Goal: Task Accomplishment & Management: Use online tool/utility

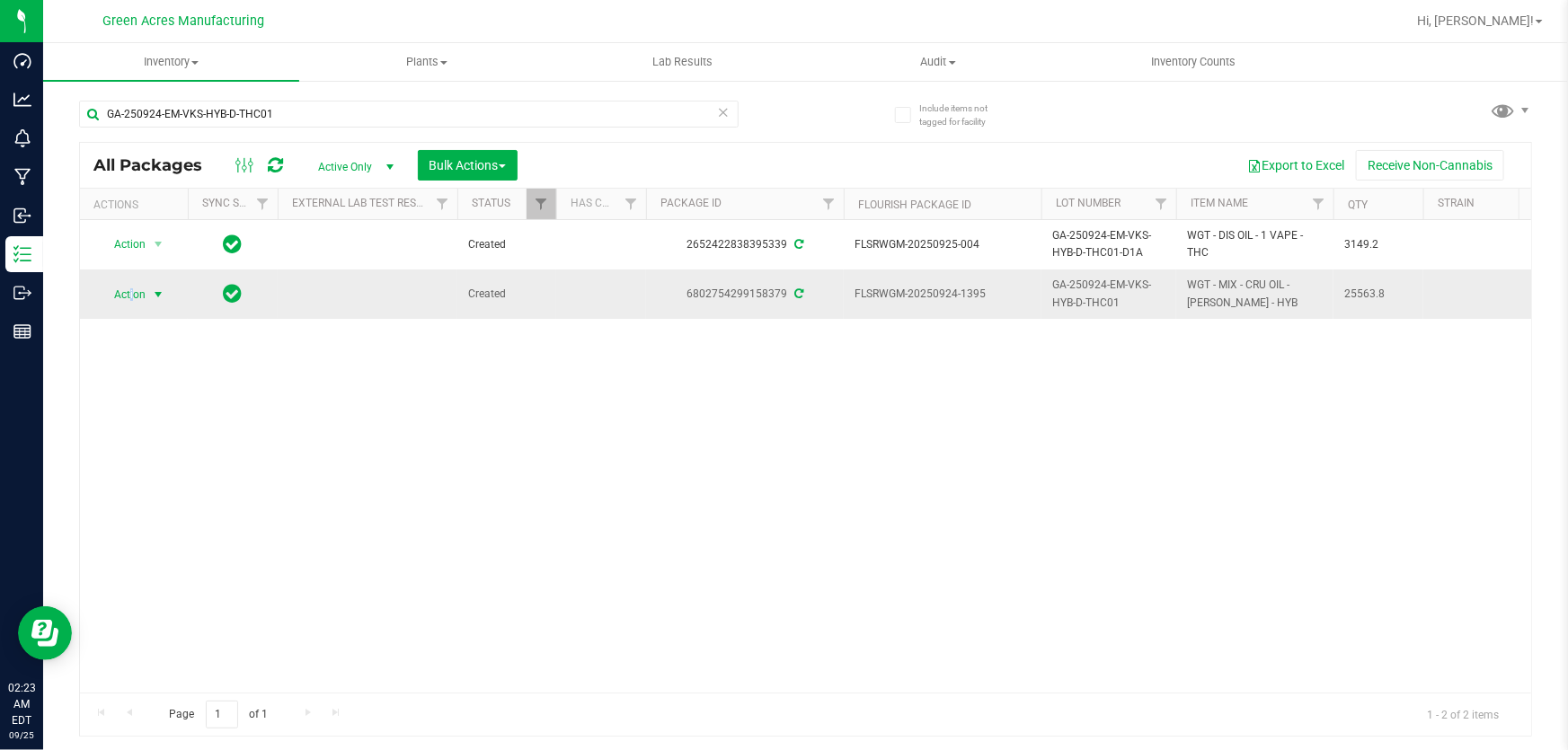
click at [133, 292] on span "Action" at bounding box center [122, 294] width 48 height 25
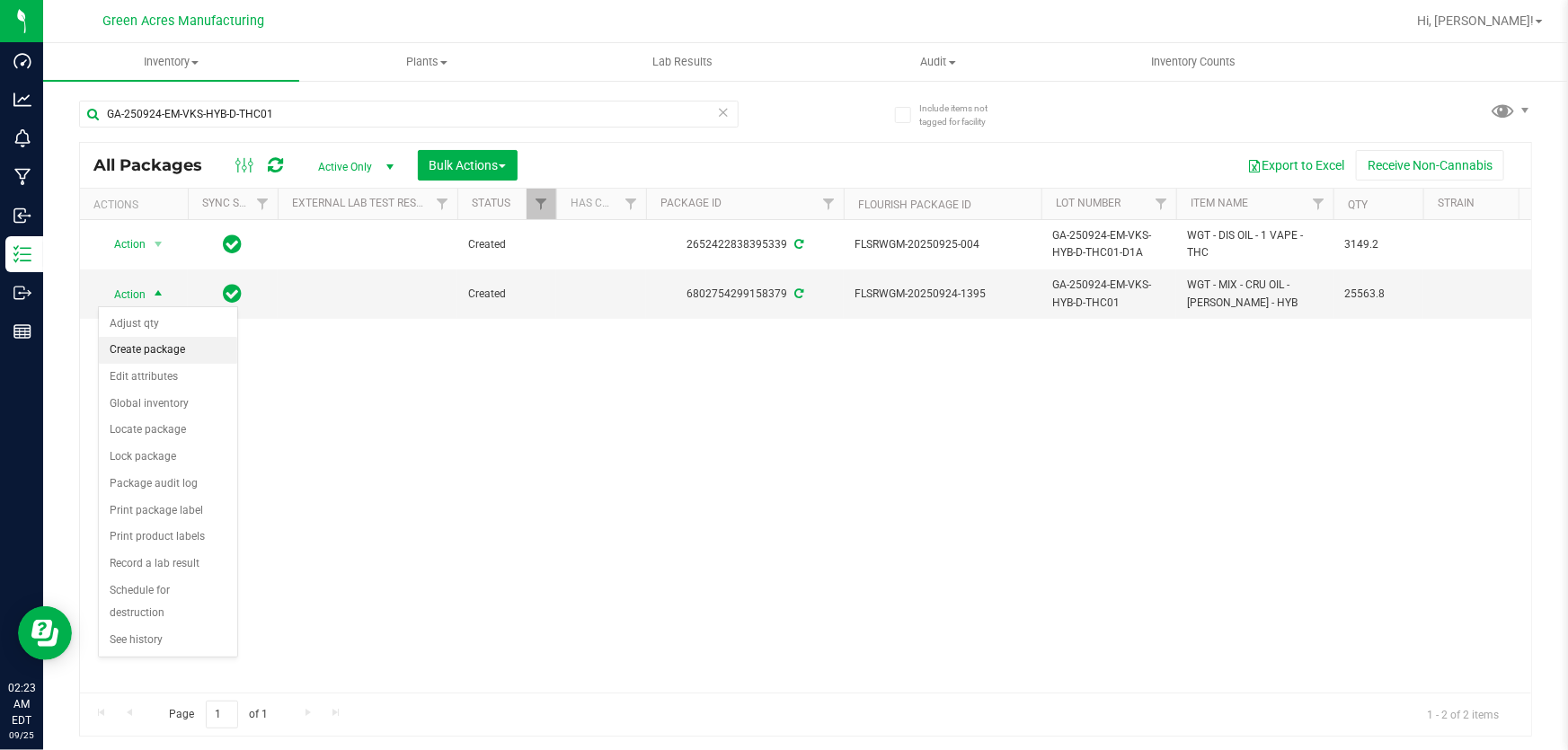
click at [126, 349] on li "Create package" at bounding box center [168, 350] width 139 height 27
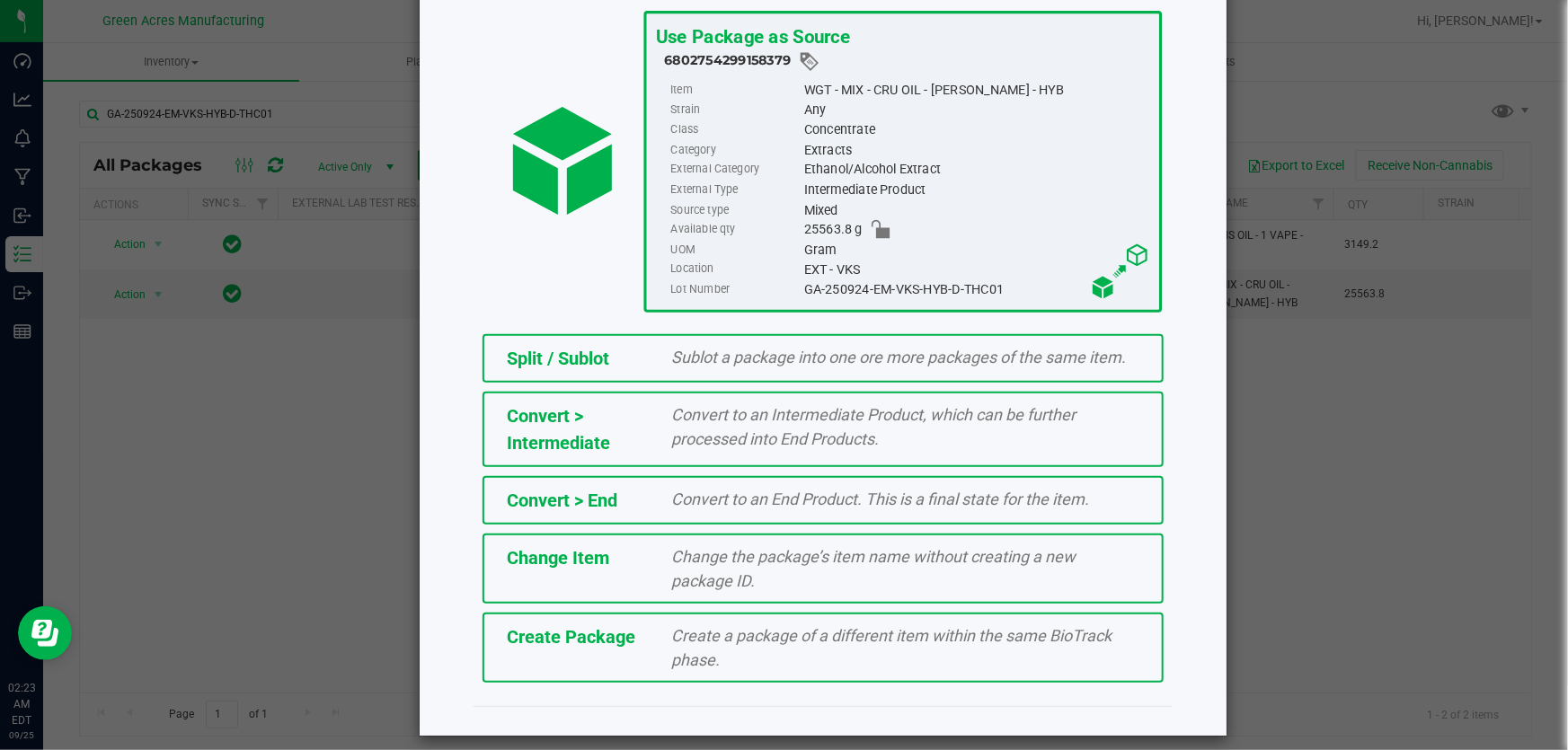
scroll to position [123, 0]
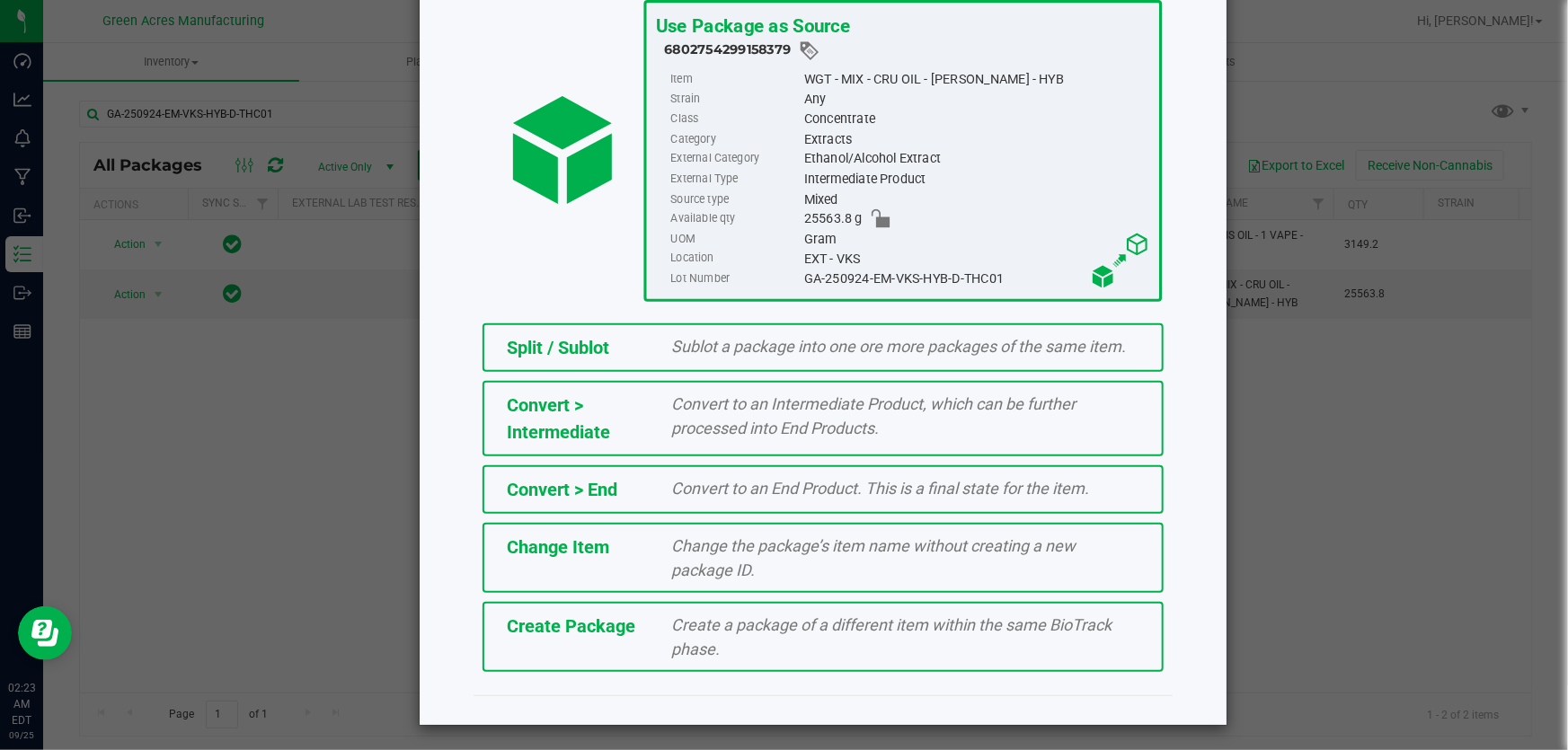
click at [672, 638] on span "Create a package of a different item within the same BioTrack phase." at bounding box center [892, 637] width 441 height 43
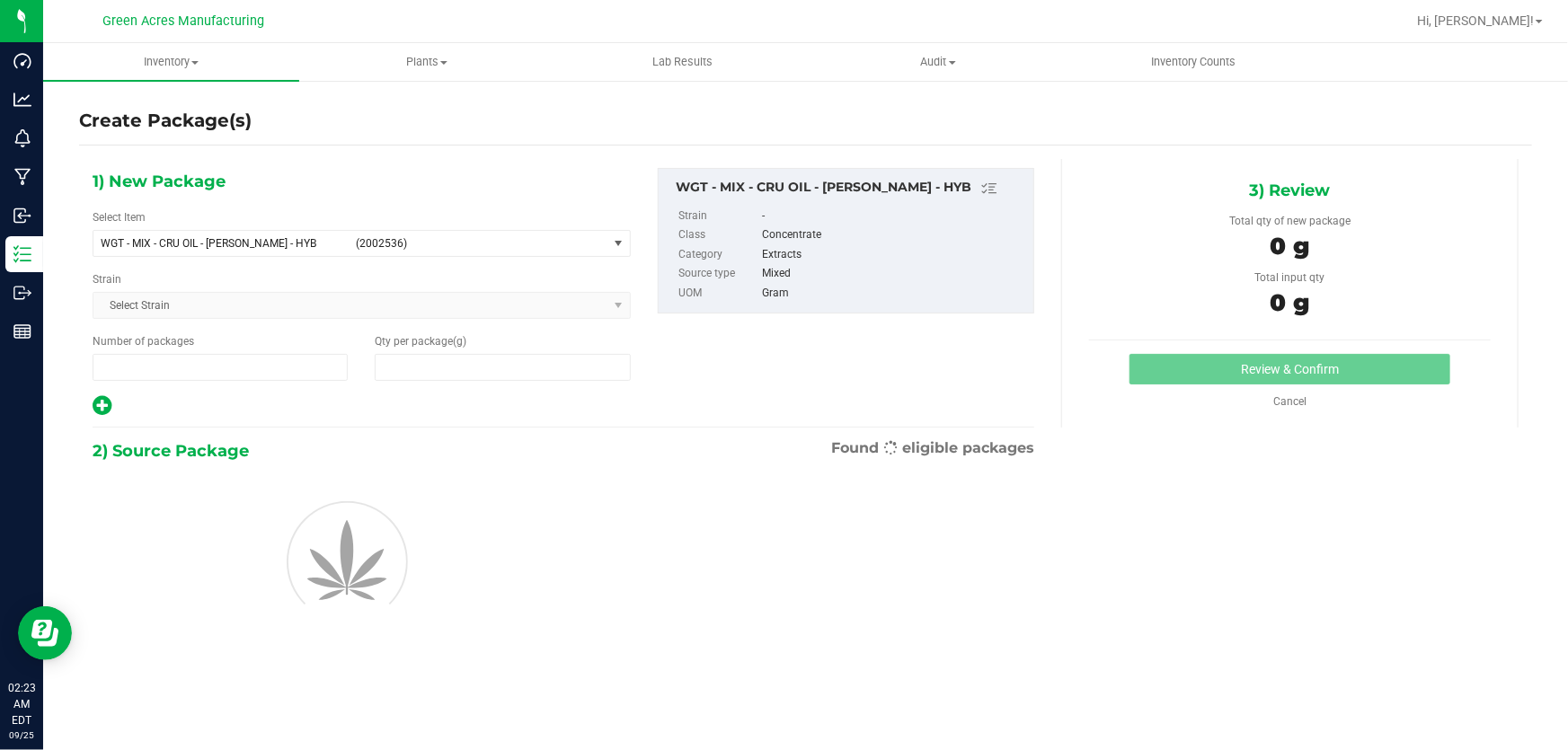
type input "1"
type input "0.0000"
click at [238, 242] on span "WGT - MIX - CRU OIL - [PERSON_NAME] - HYB" at bounding box center [223, 242] width 244 height 12
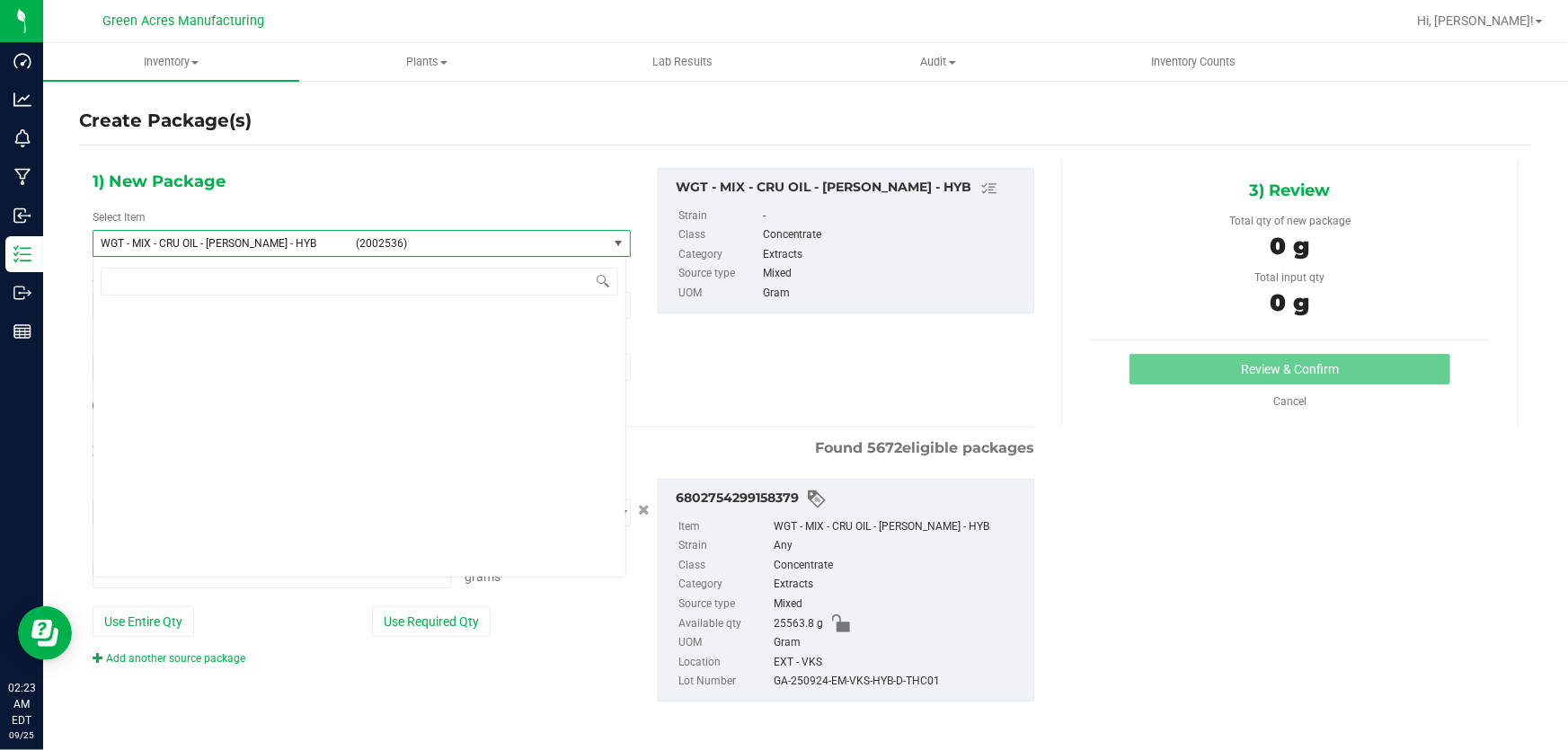
type input "0.0000 g"
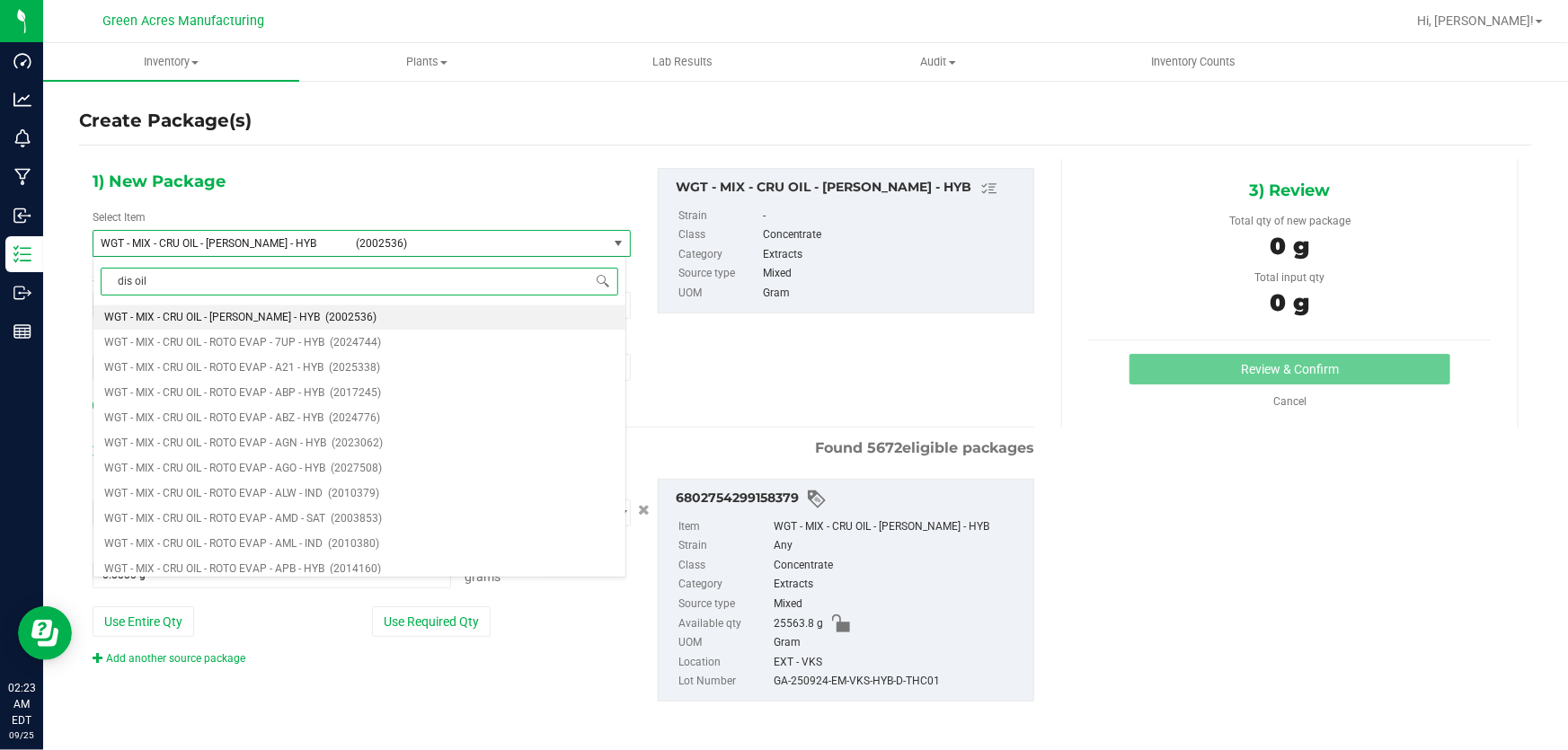
type input "dis oil"
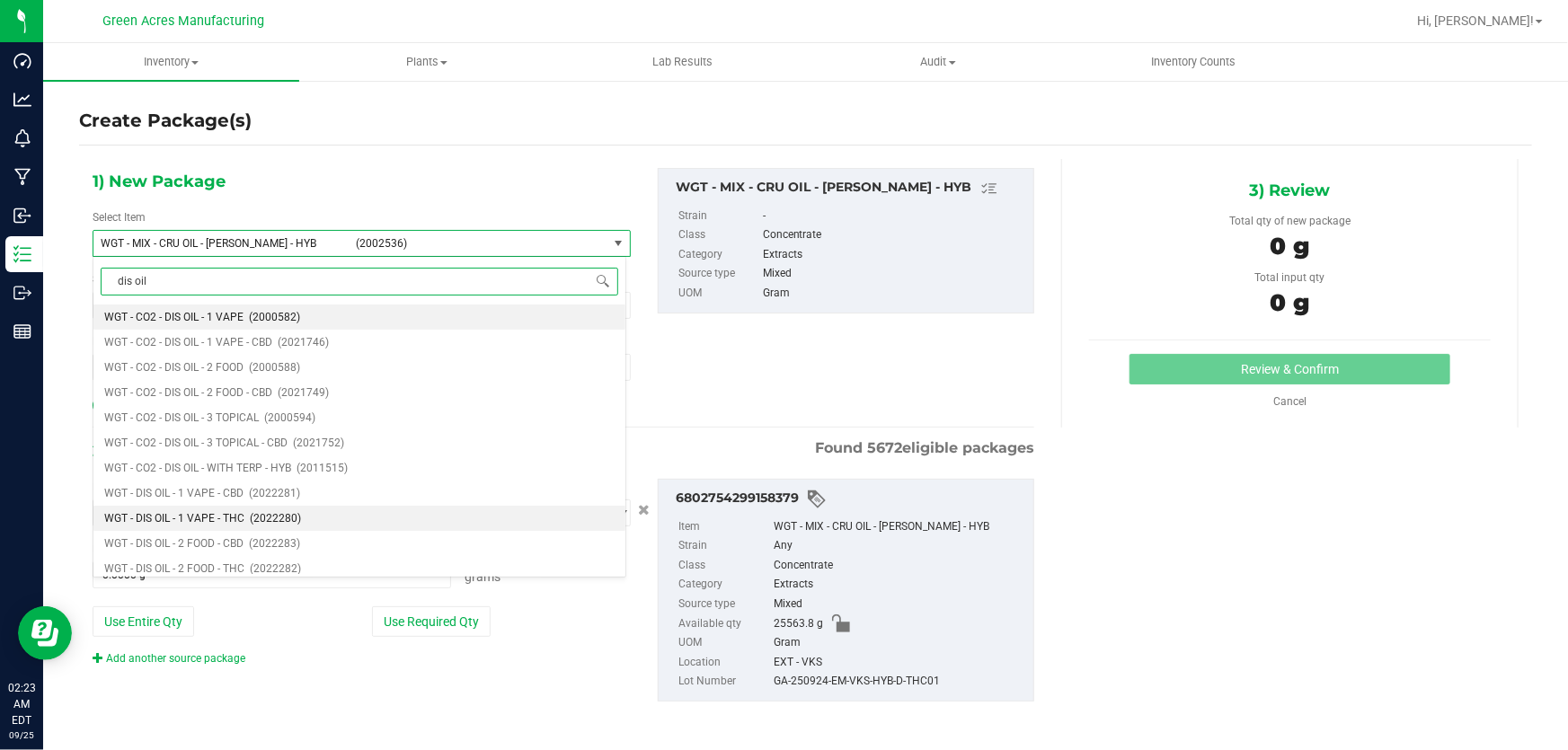
click at [324, 523] on li "WGT - DIS OIL - 1 VAPE - THC (2022280)" at bounding box center [360, 518] width 532 height 25
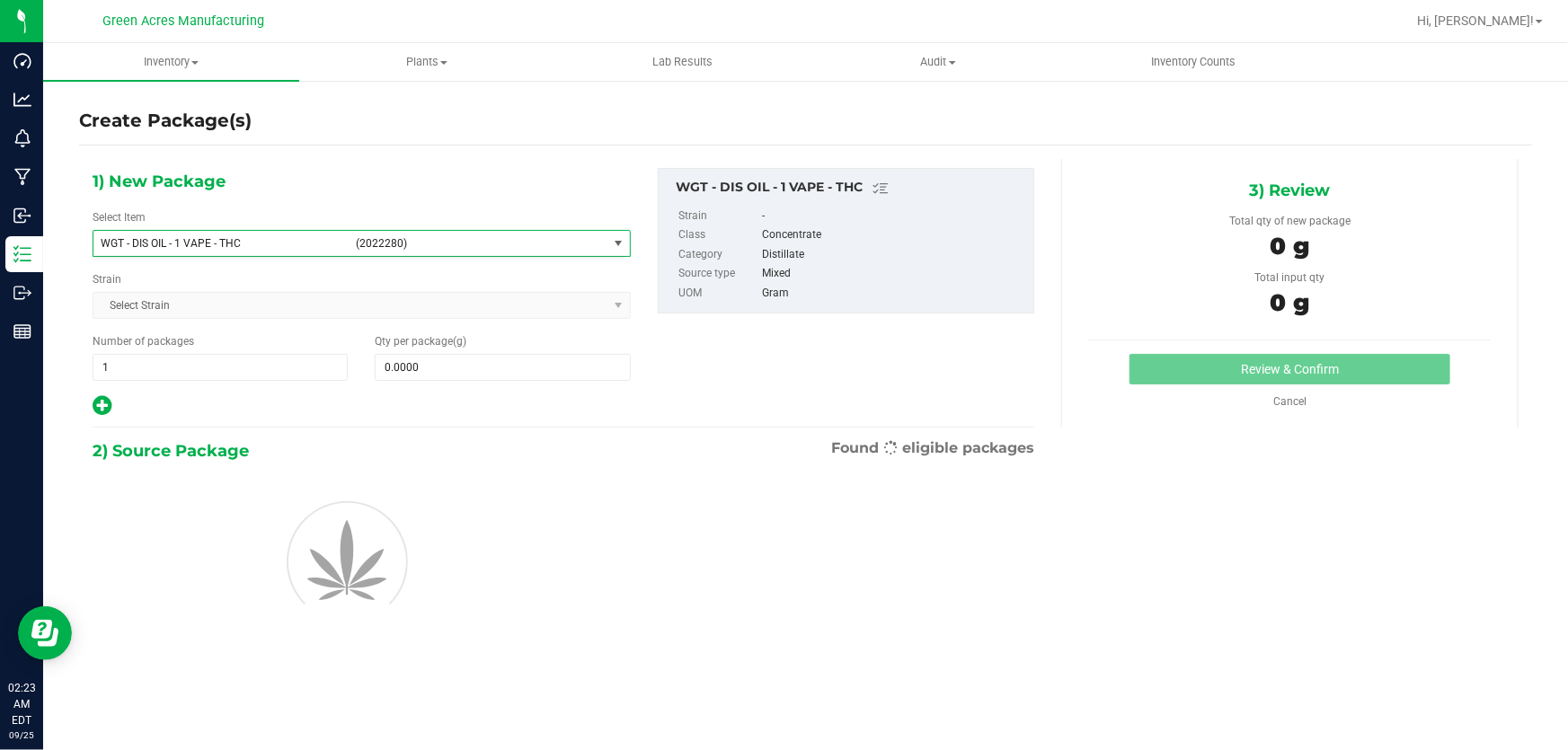
type input "0.0000"
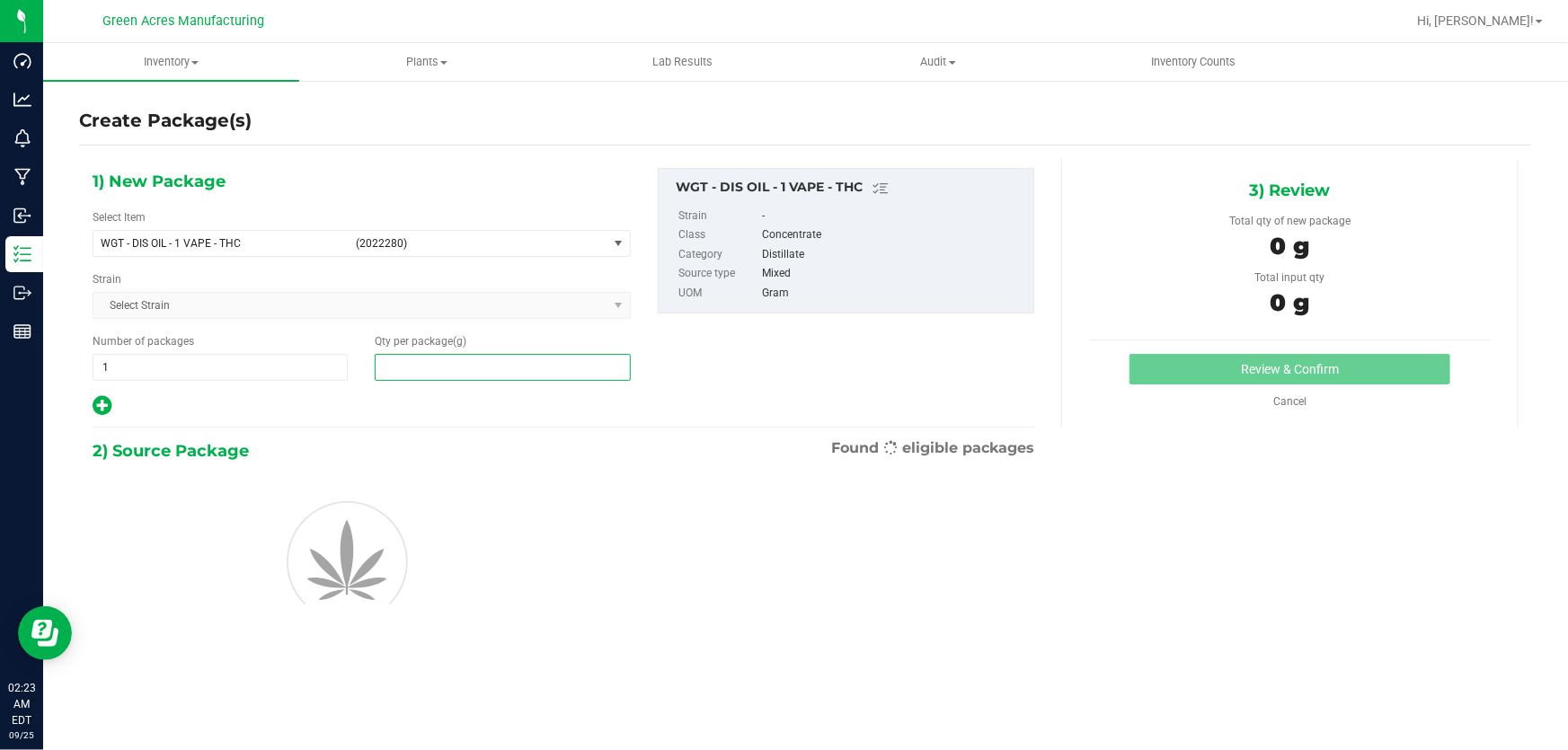
click at [548, 375] on span at bounding box center [502, 367] width 255 height 27
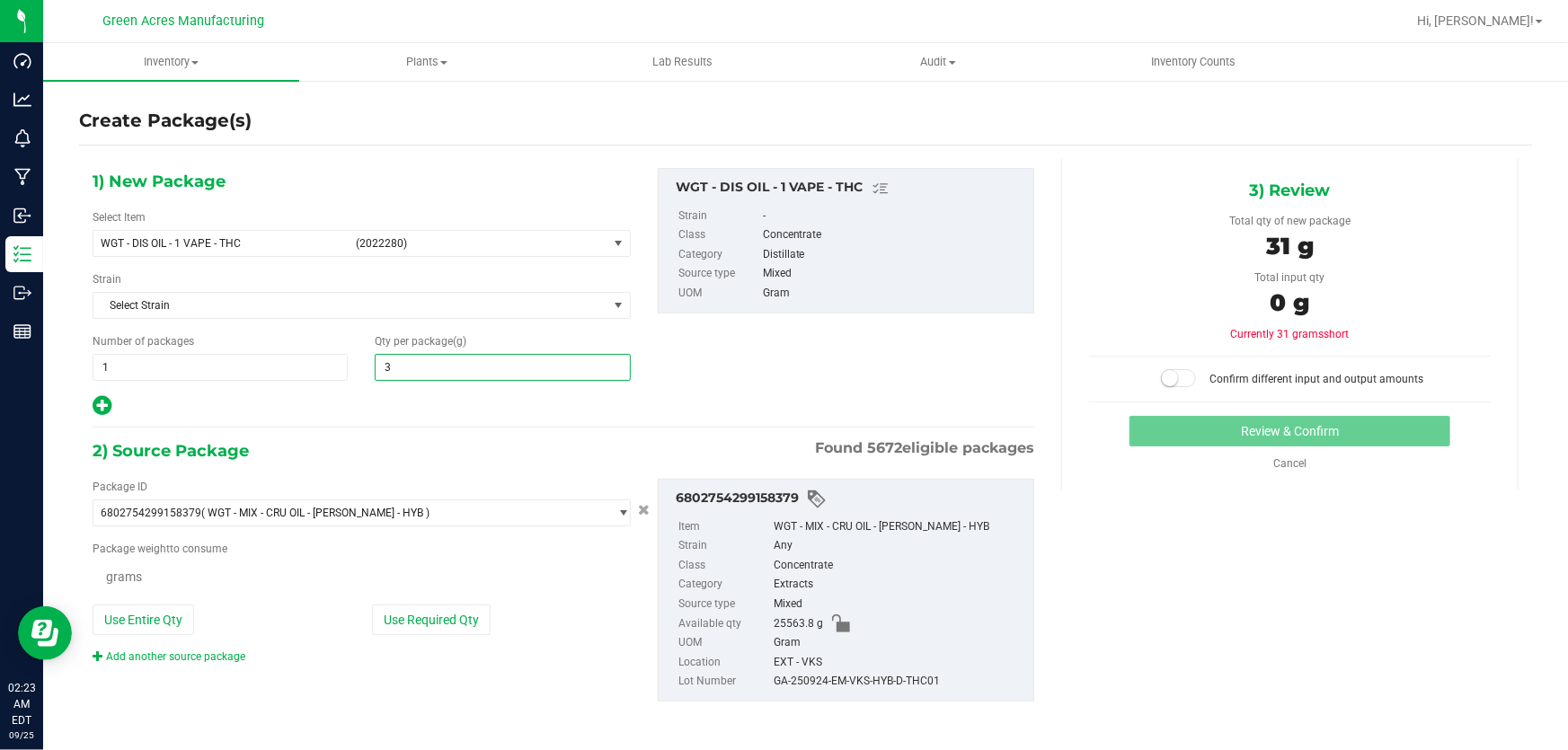
type input "31"
type input "0.0000 g"
type input "3198.8"
type input "3,198.8000"
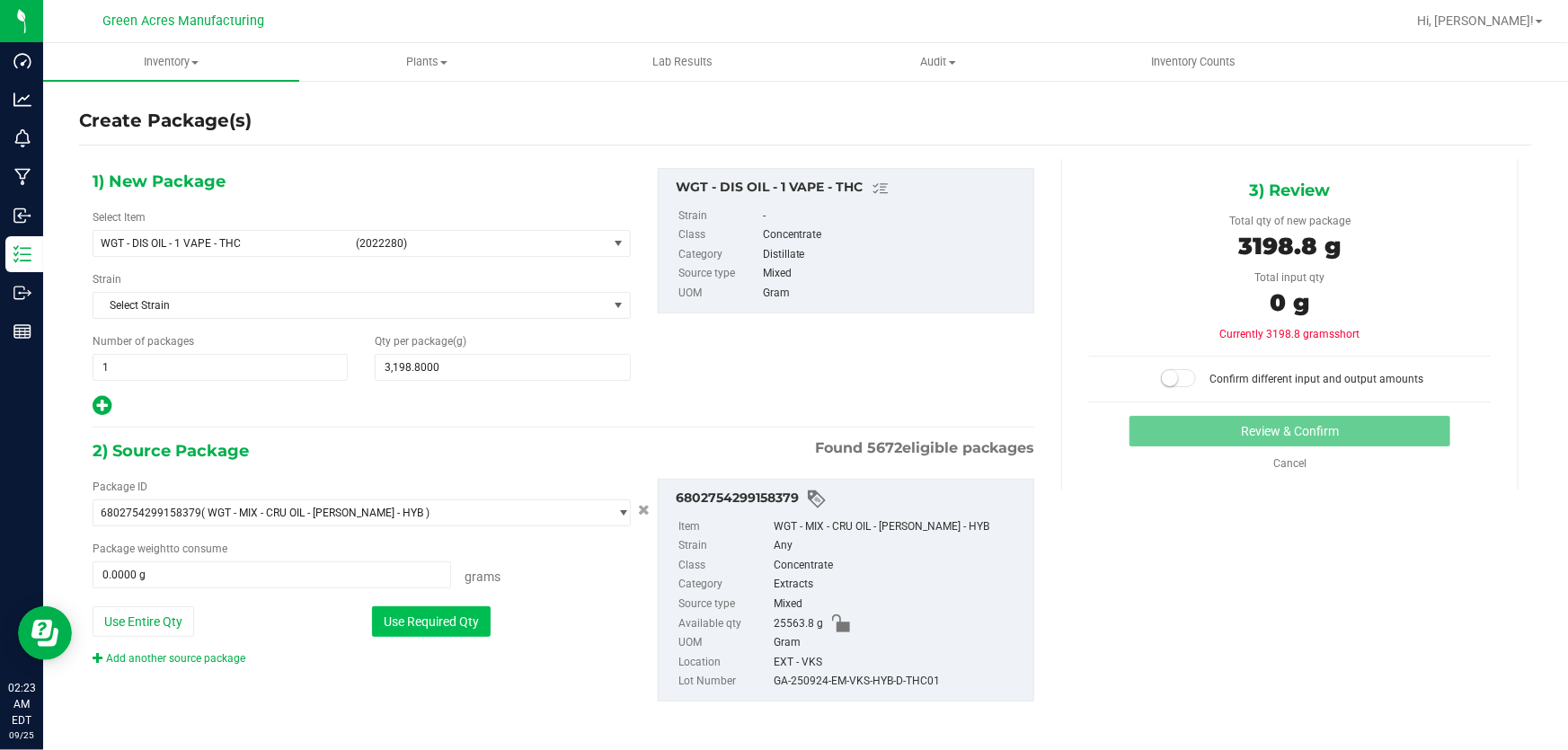
click at [474, 623] on button "Use Required Qty" at bounding box center [431, 622] width 119 height 30
type input "3198.8000 g"
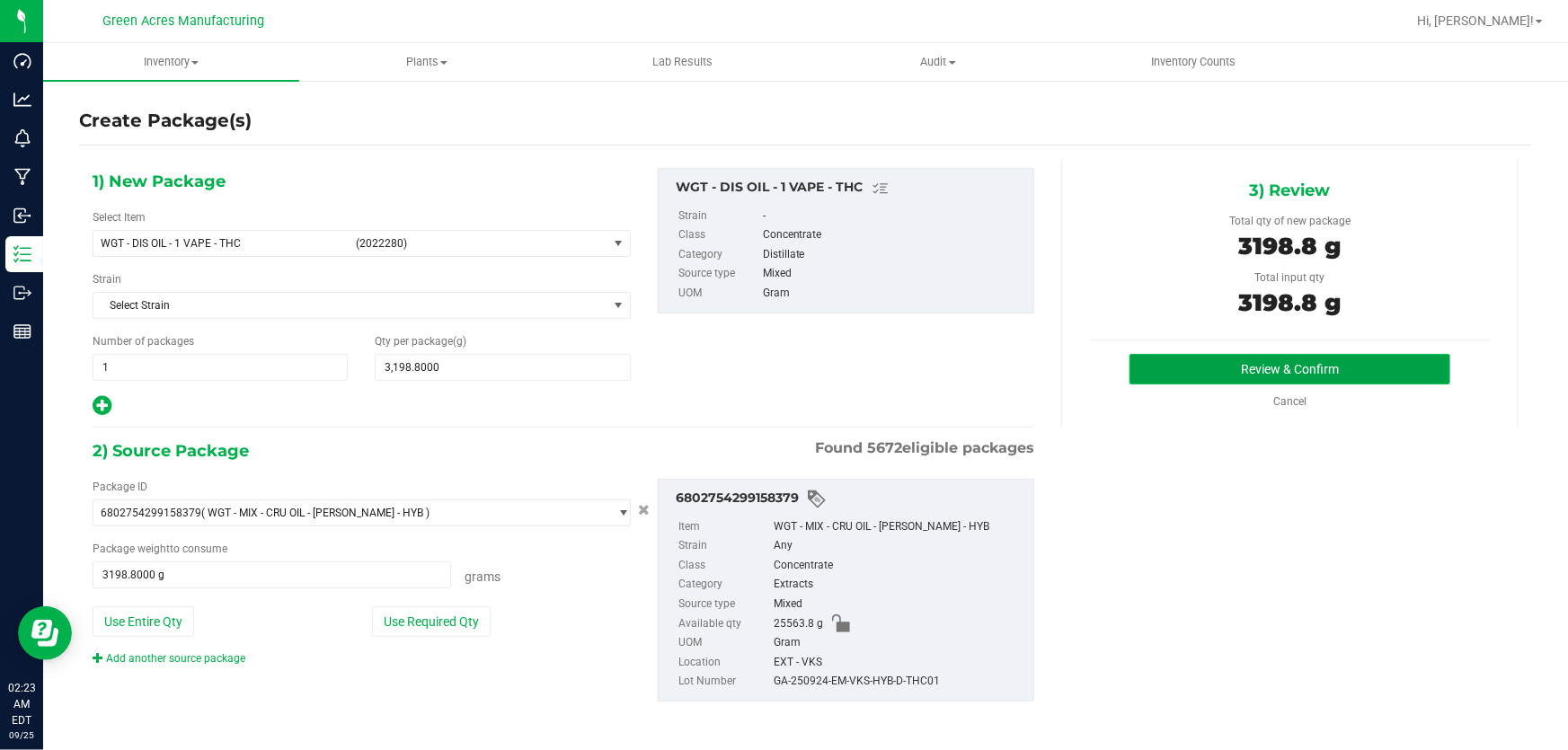
click at [1231, 370] on button "Review & Confirm" at bounding box center [1290, 369] width 322 height 30
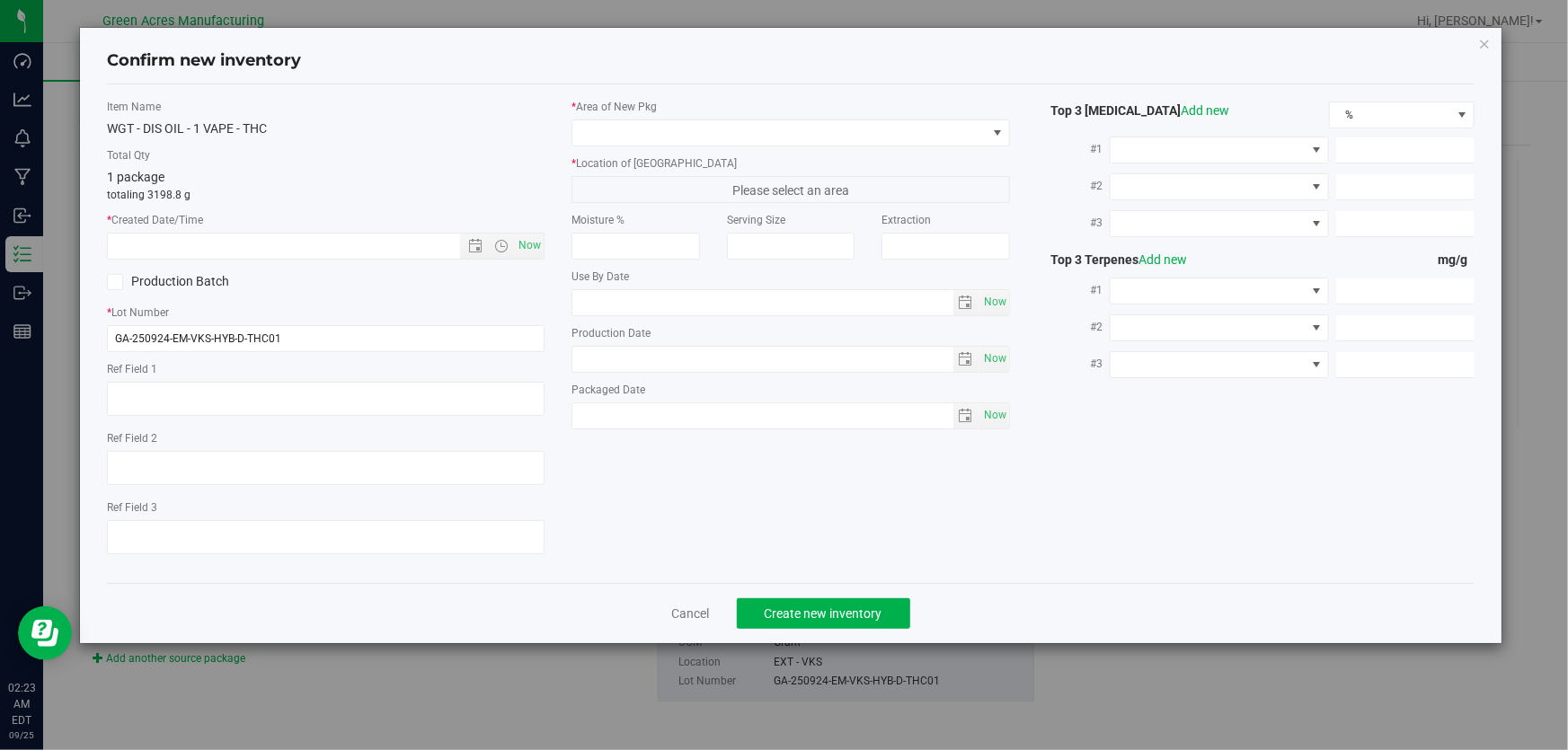
type textarea "A-J"
click at [460, 345] on input "GA-250924-EM-VKS-HYB-D-THC01" at bounding box center [326, 339] width 438 height 27
type input "GA-250924-EM-VKS-HYB-D-THC01-D1B"
click at [406, 395] on textarea at bounding box center [326, 399] width 438 height 34
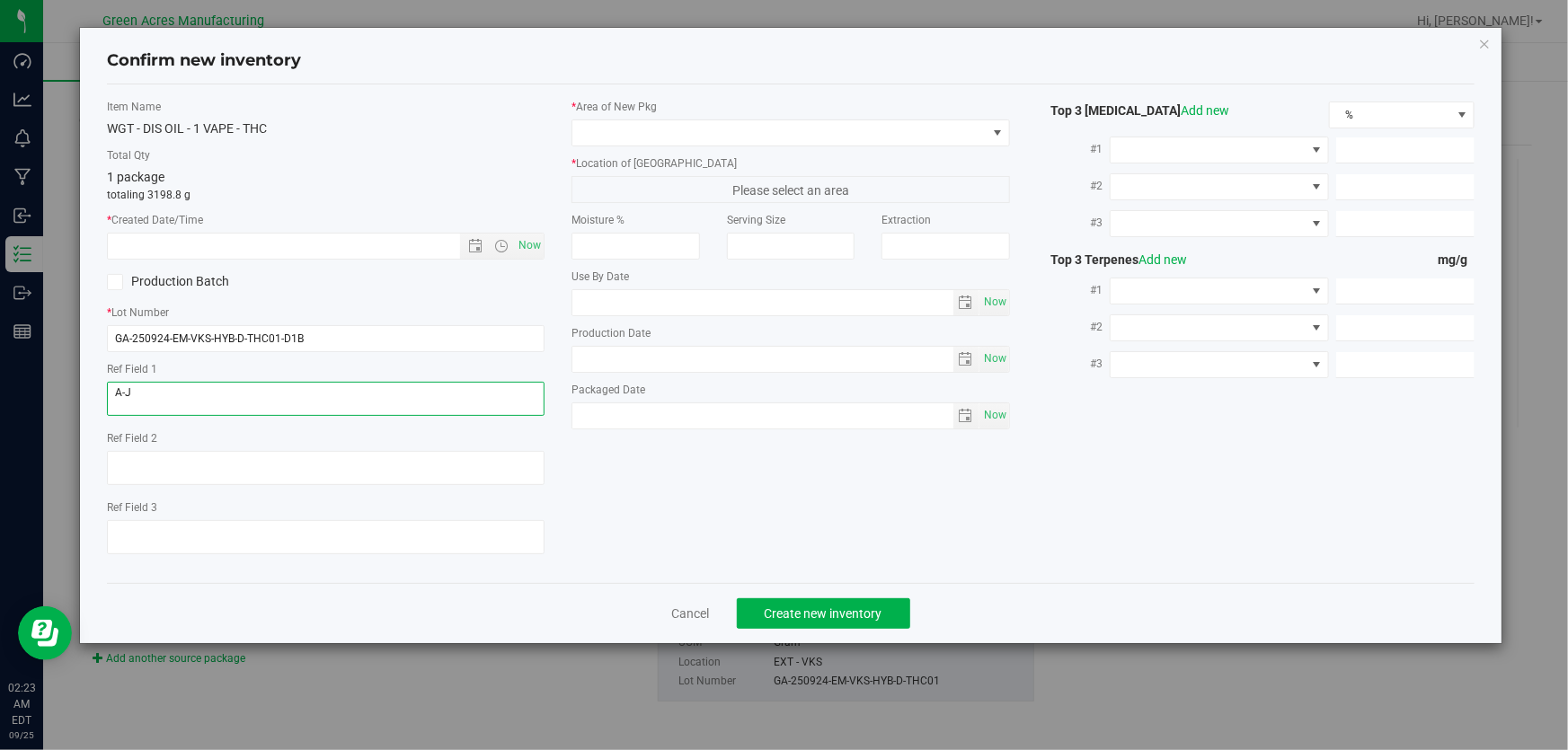
click at [406, 395] on textarea at bounding box center [326, 399] width 438 height 34
type textarea "D1B"
click at [525, 248] on span "Now" at bounding box center [531, 246] width 30 height 26
type input "[DATE] 2:24 AM"
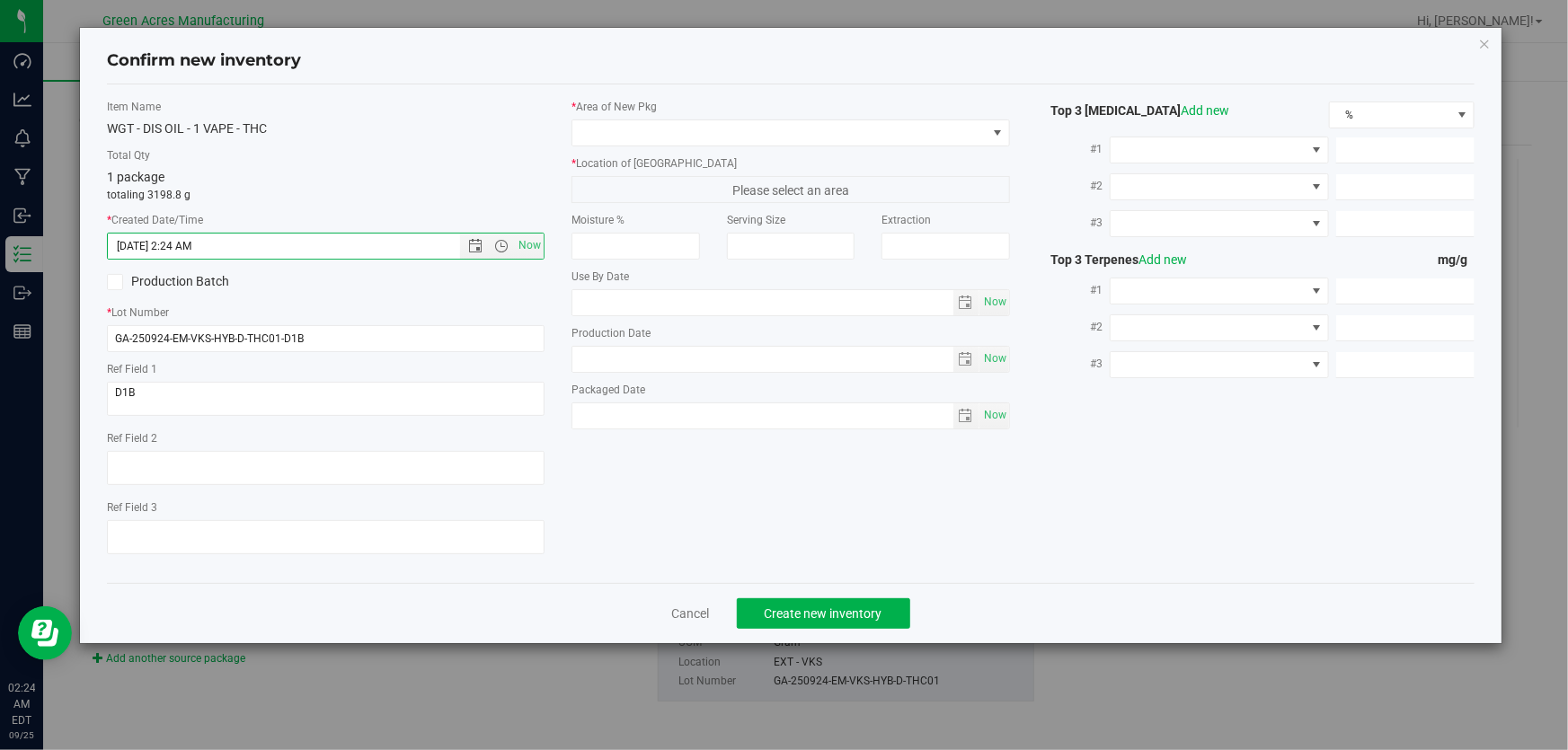
click at [610, 147] on div "* Area of [GEOGRAPHIC_DATA] * Location of [GEOGRAPHIC_DATA] Please select an ar…" at bounding box center [790, 269] width 464 height 340
click at [615, 140] on span at bounding box center [779, 133] width 413 height 25
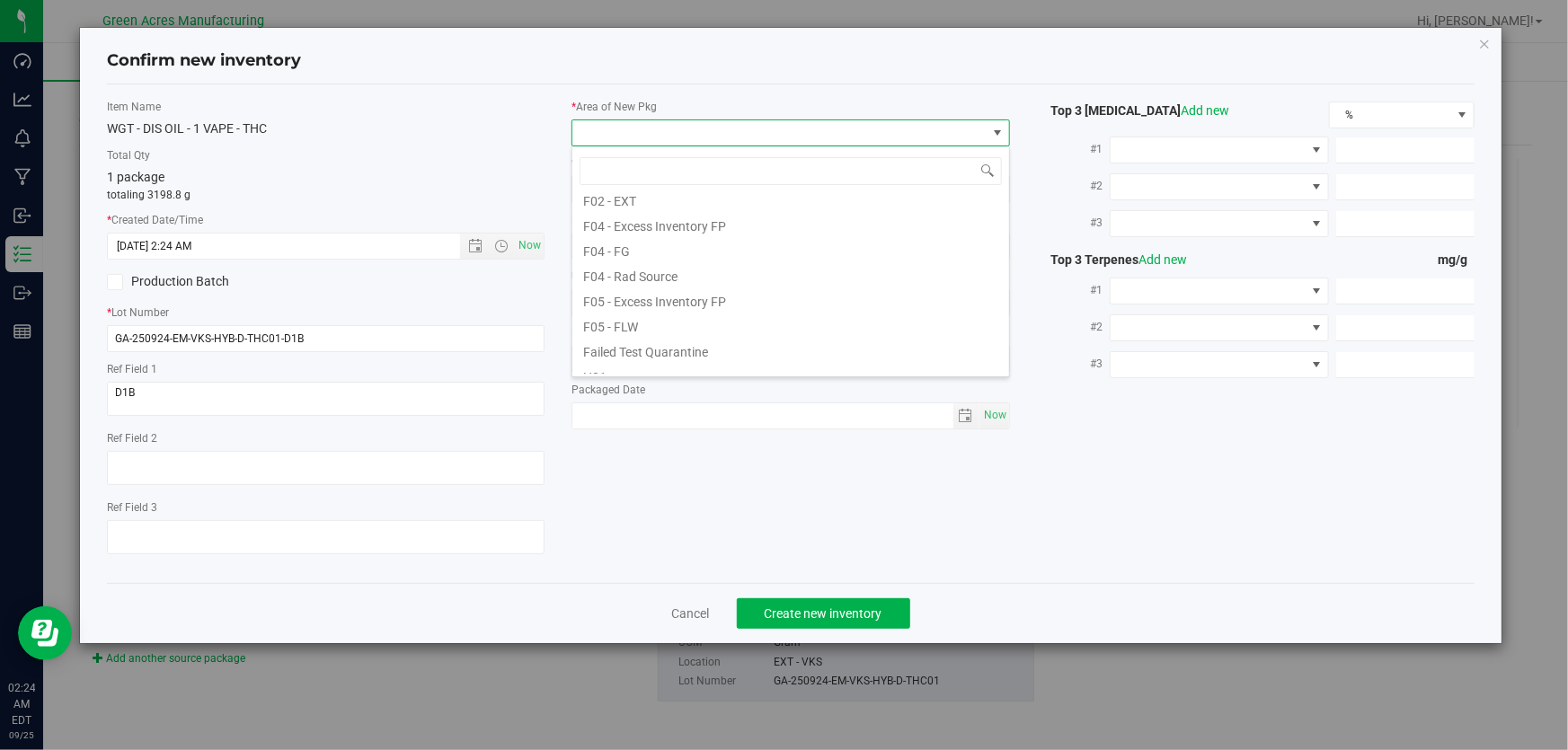
scroll to position [244, 0]
click at [629, 359] on li "L03 - EXT" at bounding box center [790, 364] width 437 height 25
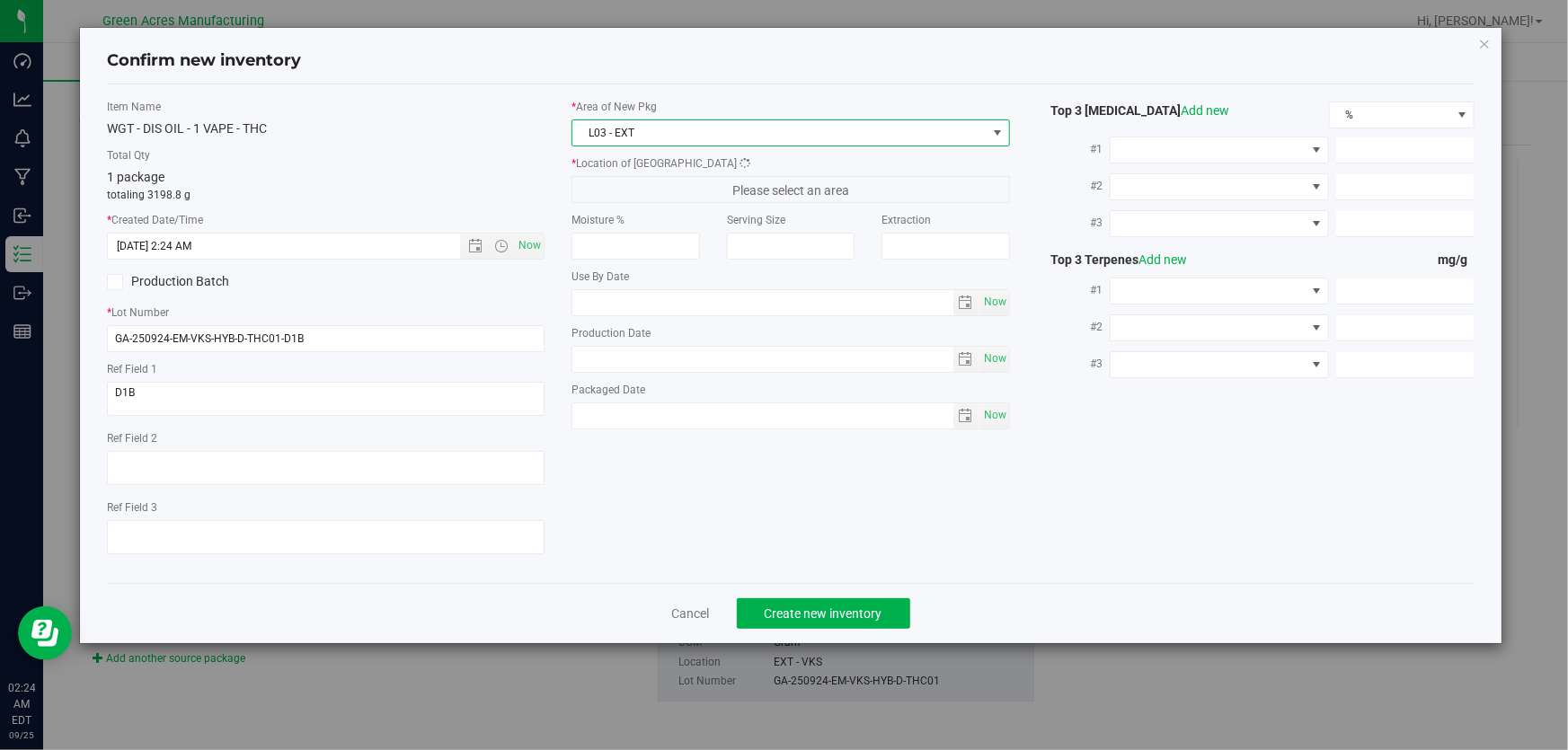
click at [686, 189] on span "Please select an area" at bounding box center [791, 190] width 438 height 27
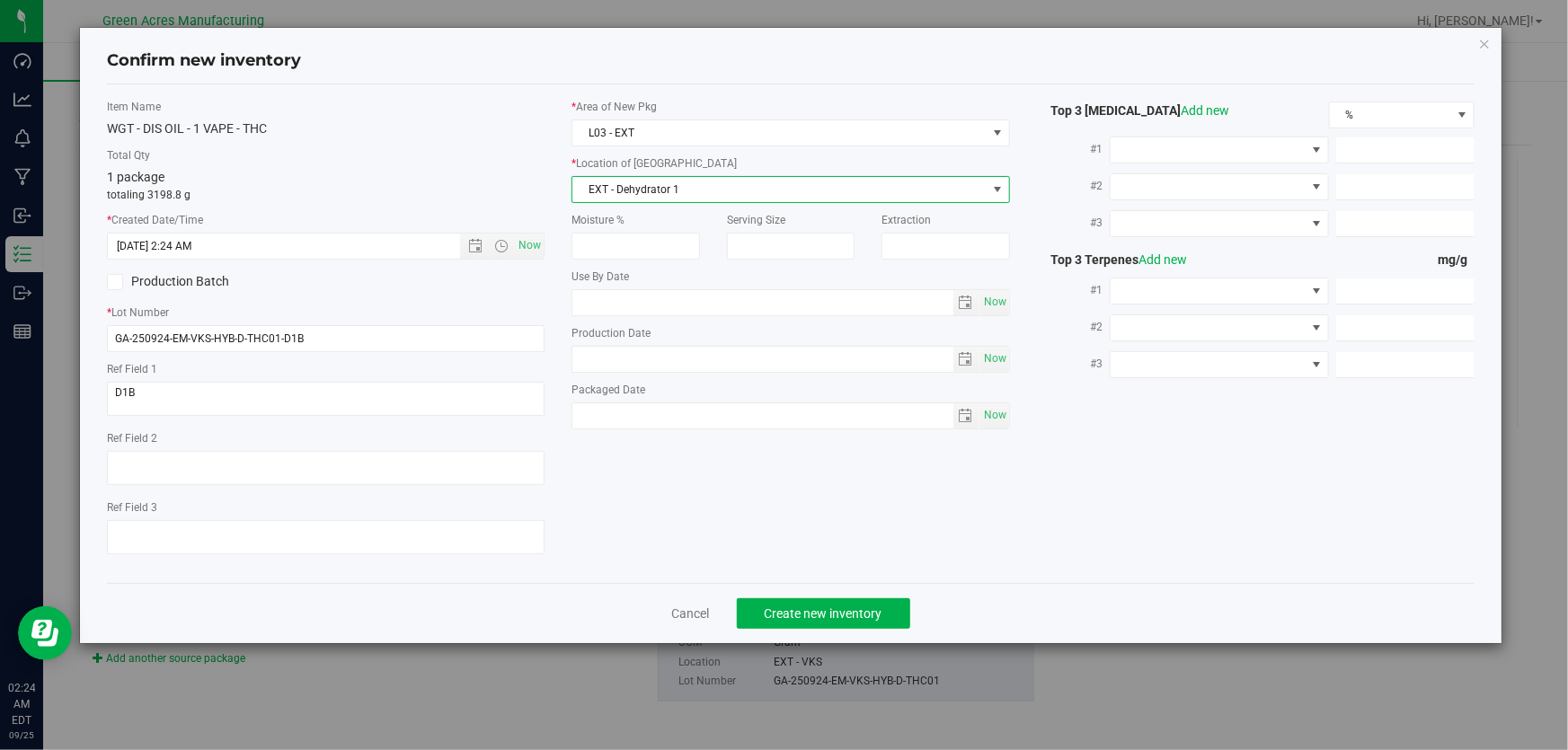
click at [686, 189] on span "EXT - Dehydrator 1" at bounding box center [779, 190] width 413 height 25
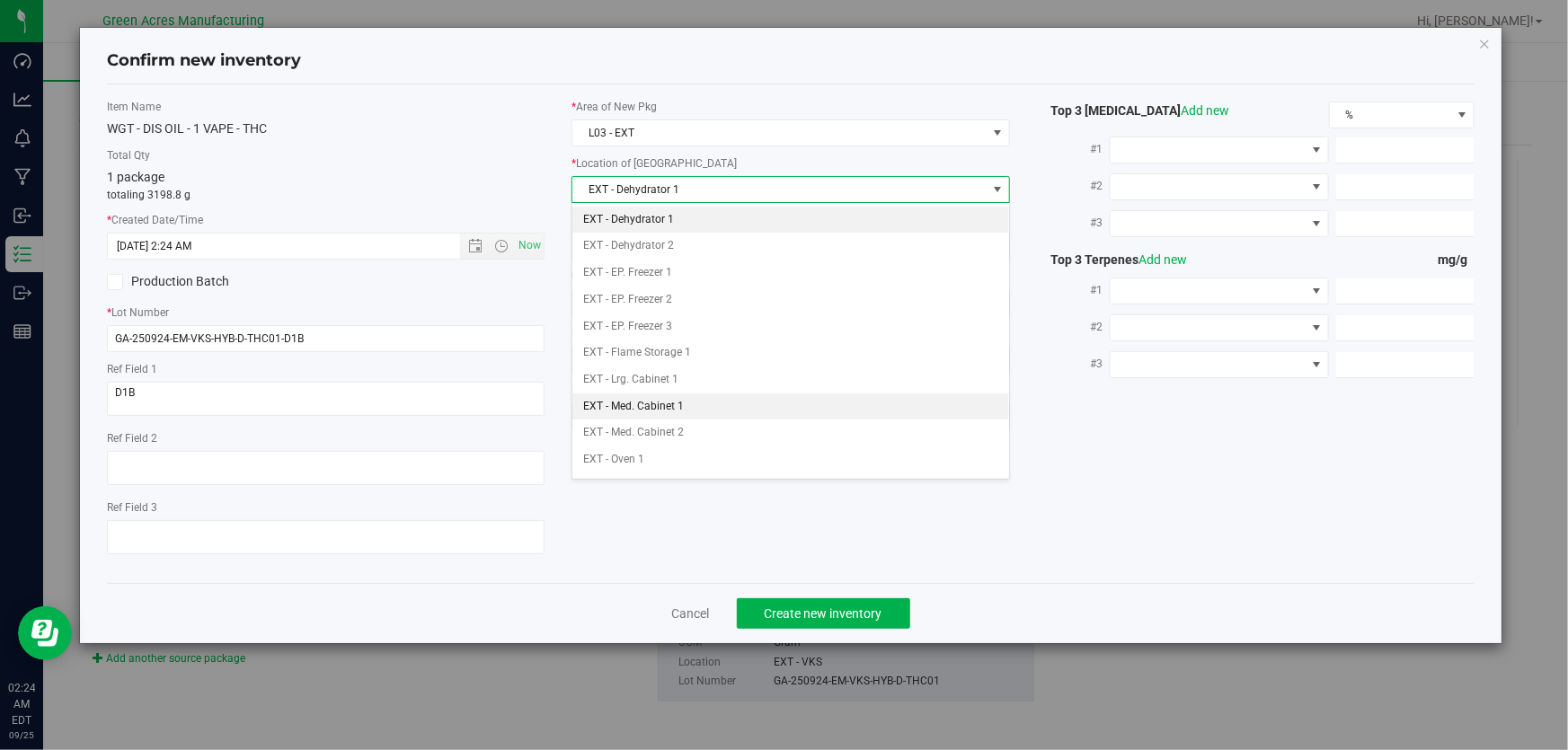
click at [714, 403] on li "EXT - Med. Cabinet 1" at bounding box center [790, 407] width 437 height 27
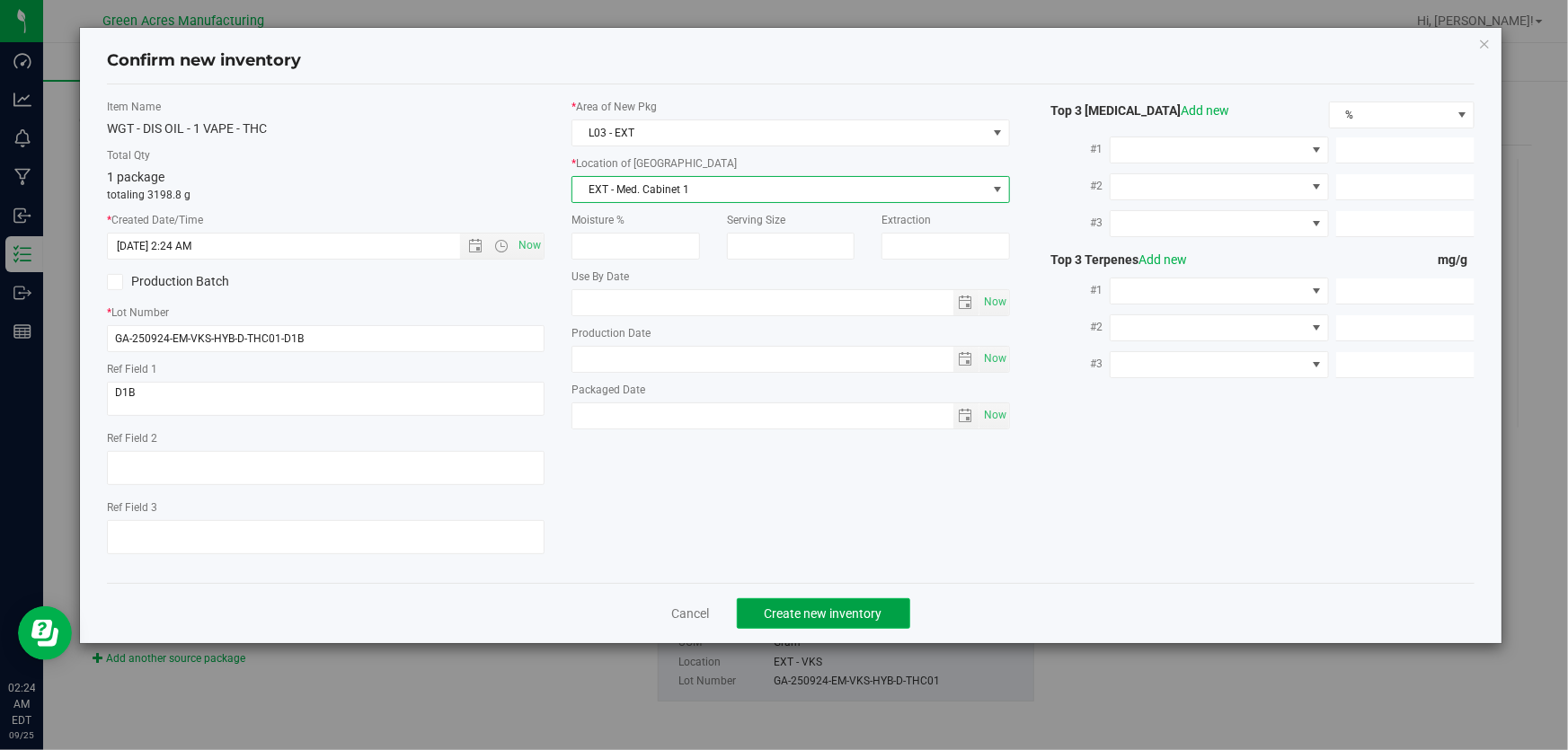
click at [817, 617] on span "Create new inventory" at bounding box center [823, 613] width 118 height 14
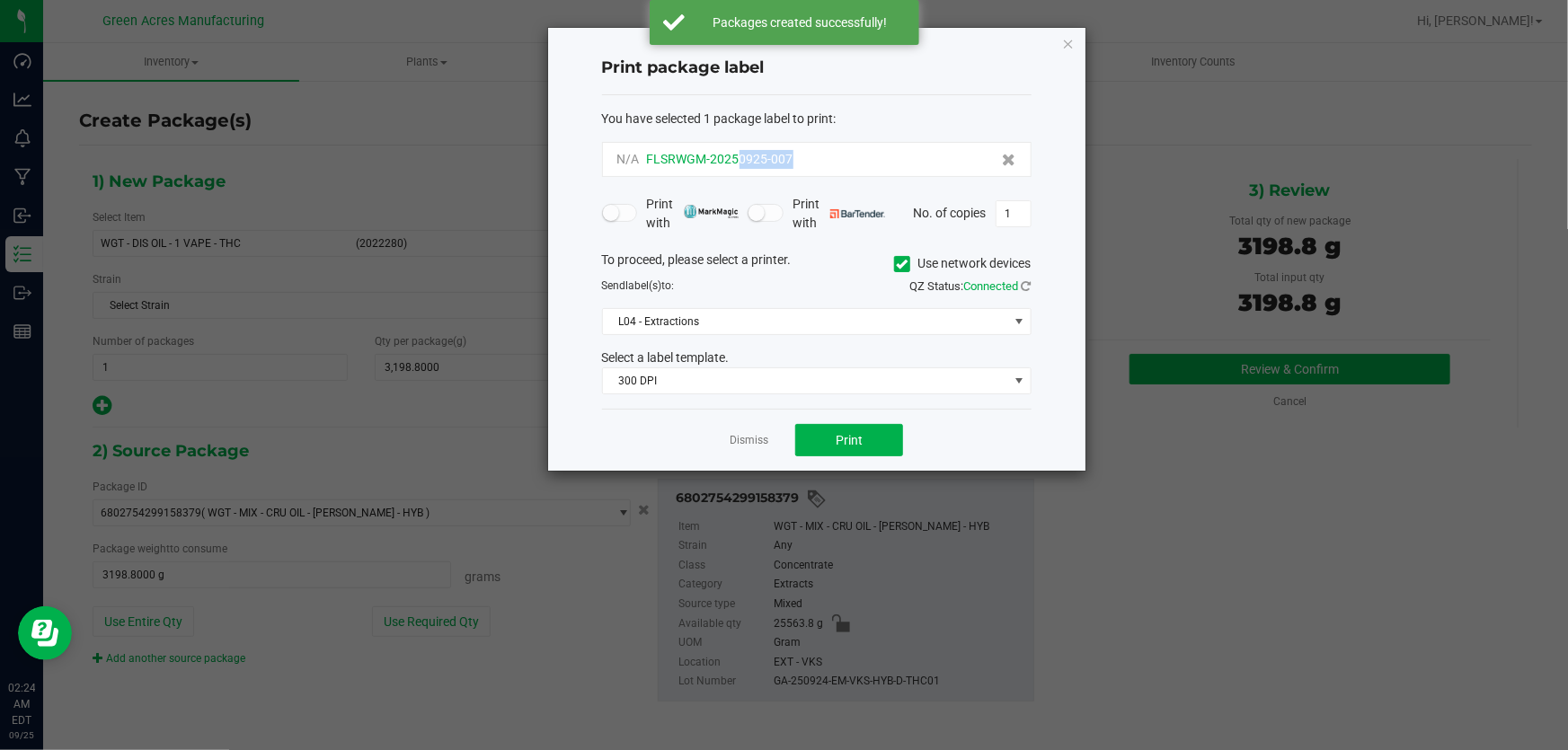
drag, startPoint x: 795, startPoint y: 165, endPoint x: 739, endPoint y: 167, distance: 56.0
click at [739, 167] on div "N/A FLSRWGM-20250925-007" at bounding box center [817, 159] width 399 height 19
copy span "0925-007"
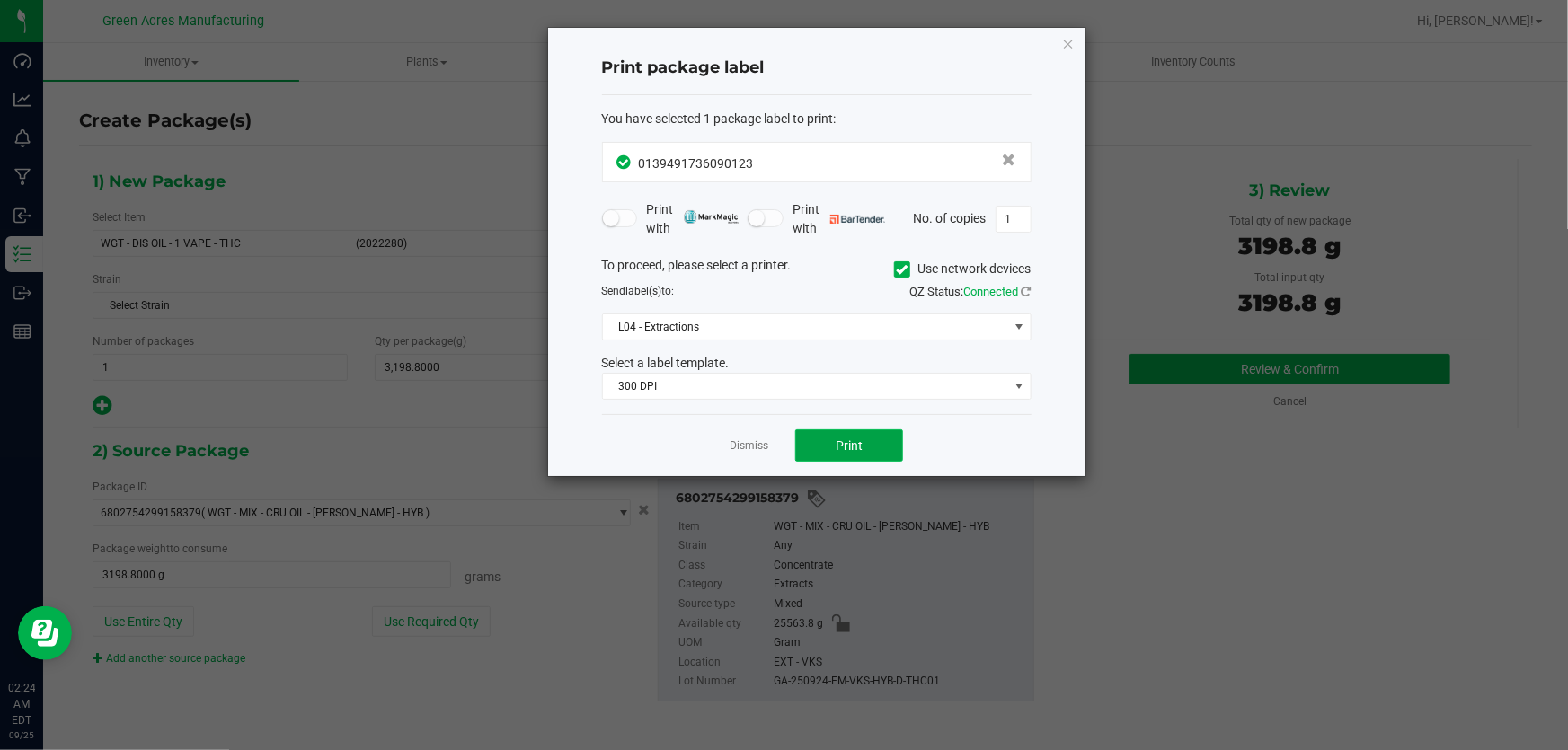
click at [850, 439] on span "Print" at bounding box center [849, 445] width 27 height 14
click at [850, 437] on div at bounding box center [817, 252] width 537 height 448
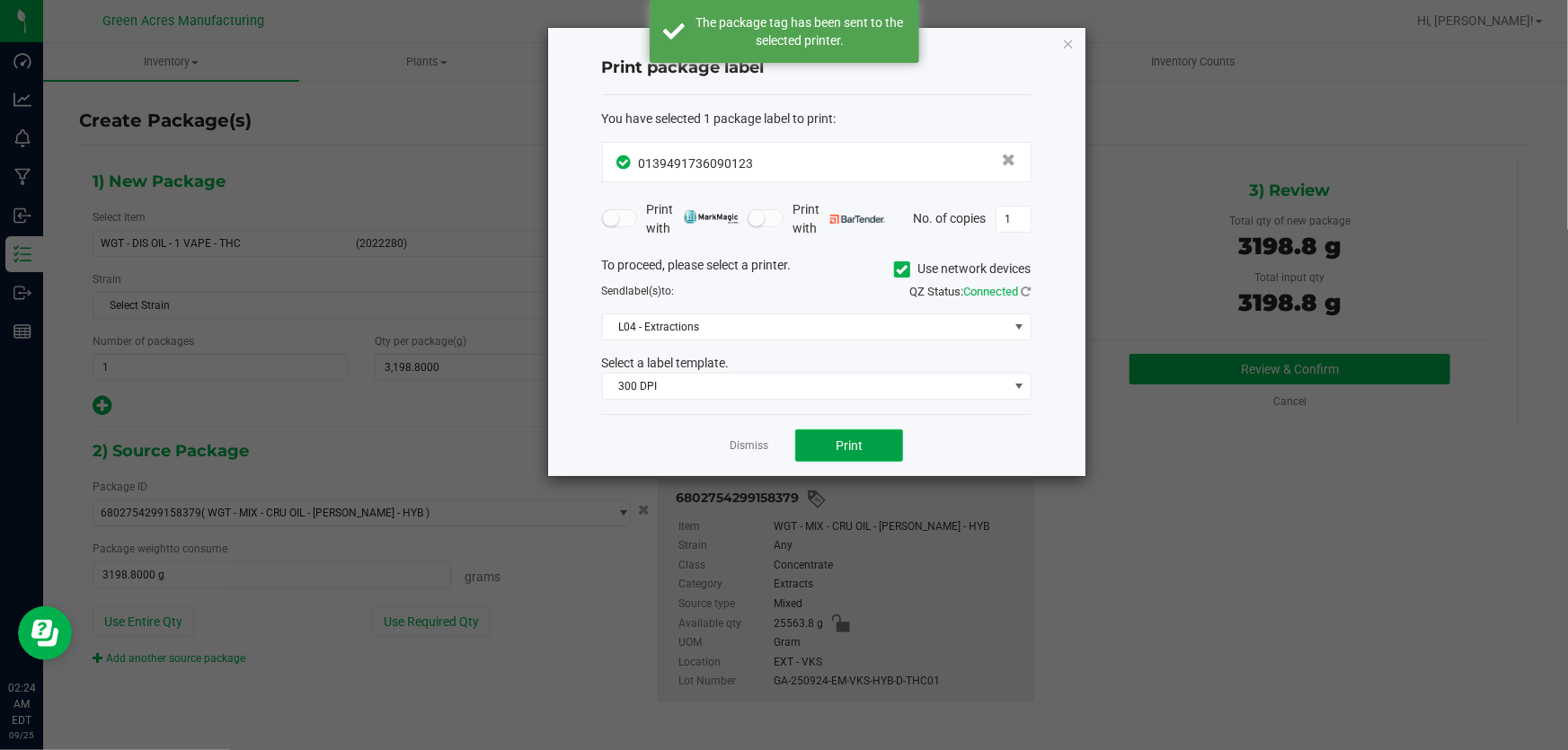
click at [850, 439] on span "Print" at bounding box center [849, 445] width 27 height 14
click at [748, 442] on link "Dismiss" at bounding box center [749, 446] width 39 height 15
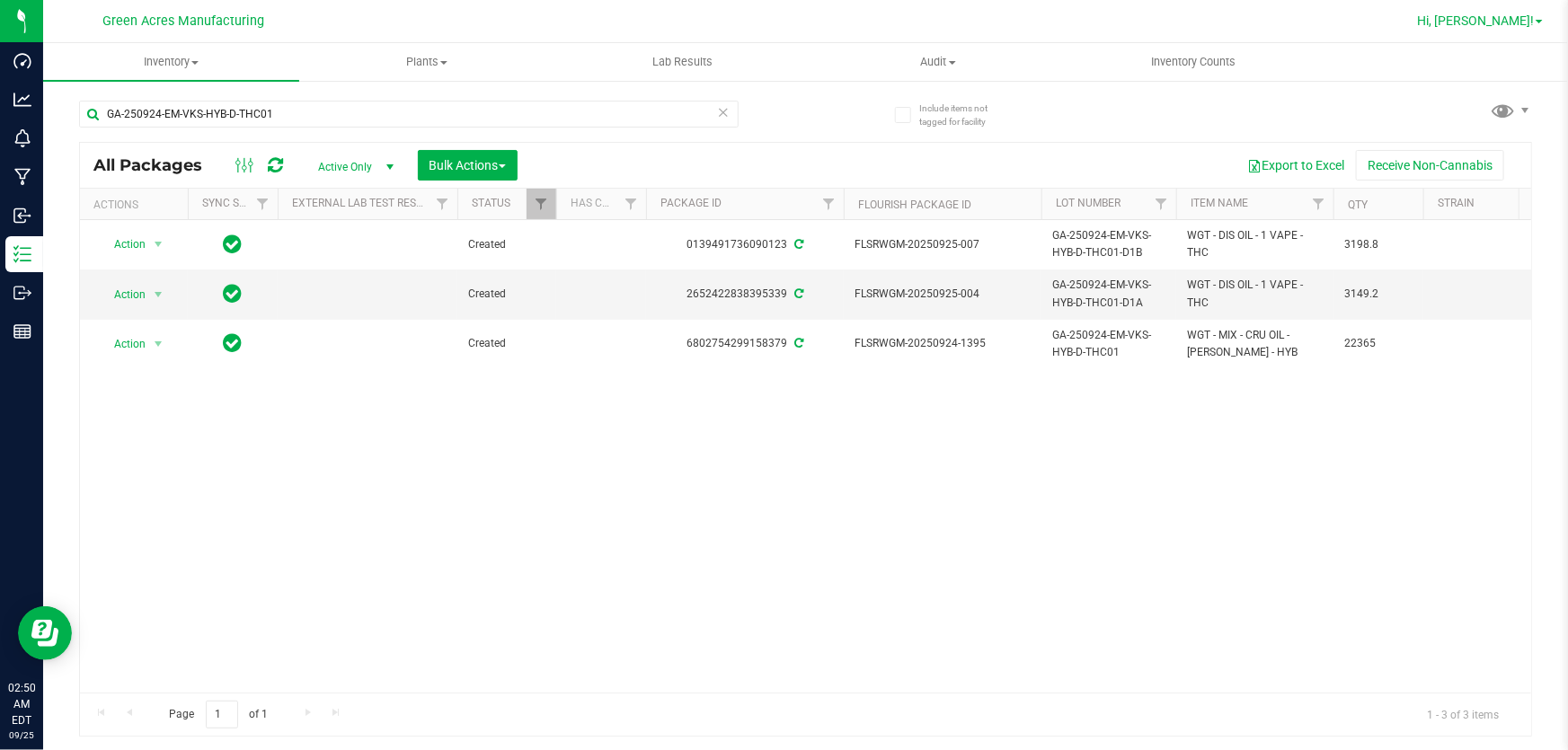
click at [1475, 22] on span "Hi, [PERSON_NAME]!" at bounding box center [1475, 20] width 117 height 14
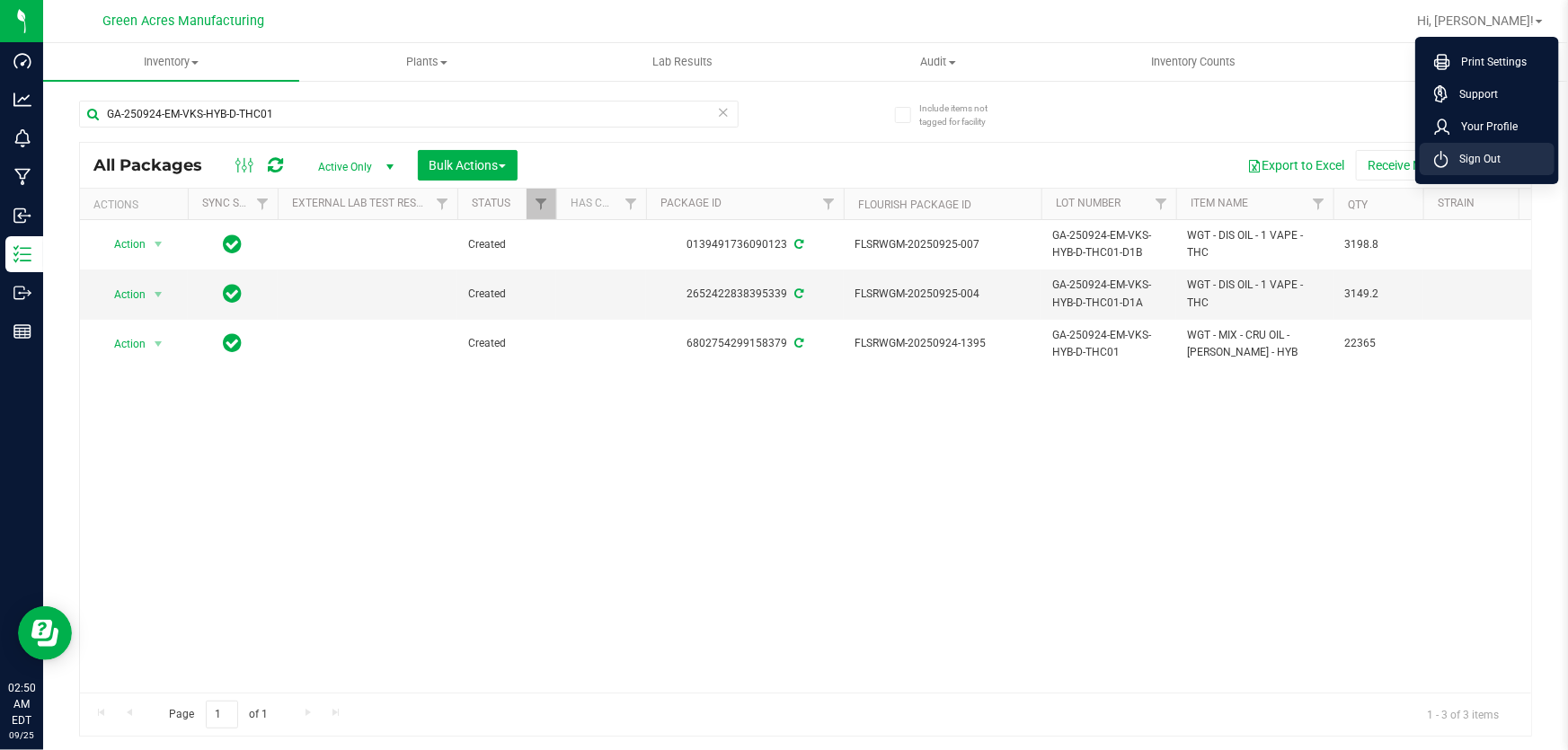
click at [1436, 166] on icon at bounding box center [1442, 159] width 14 height 17
